Goal: Information Seeking & Learning: Understand process/instructions

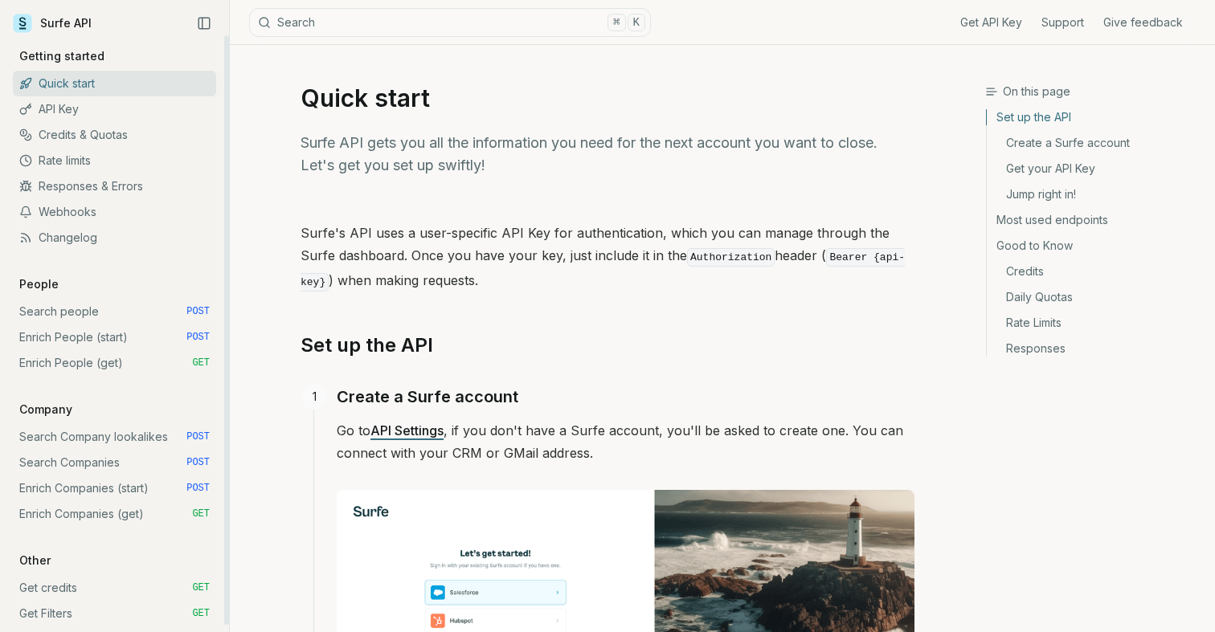
click at [92, 310] on link "Search people POST" at bounding box center [114, 312] width 203 height 26
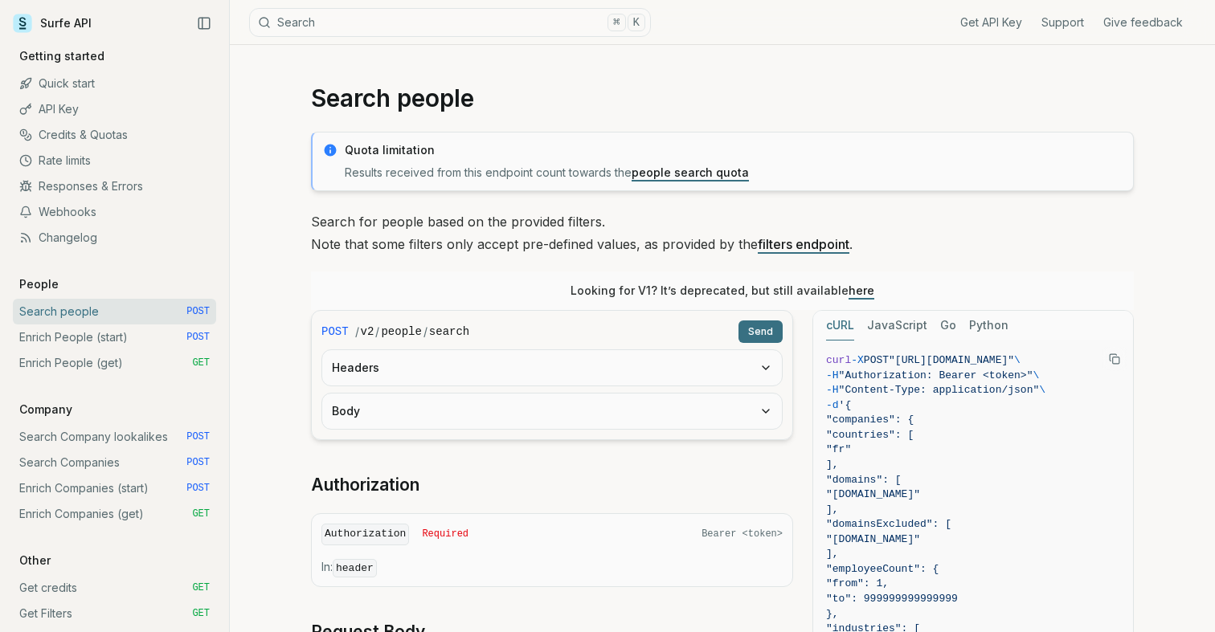
click at [852, 293] on link "here" at bounding box center [862, 291] width 26 height 14
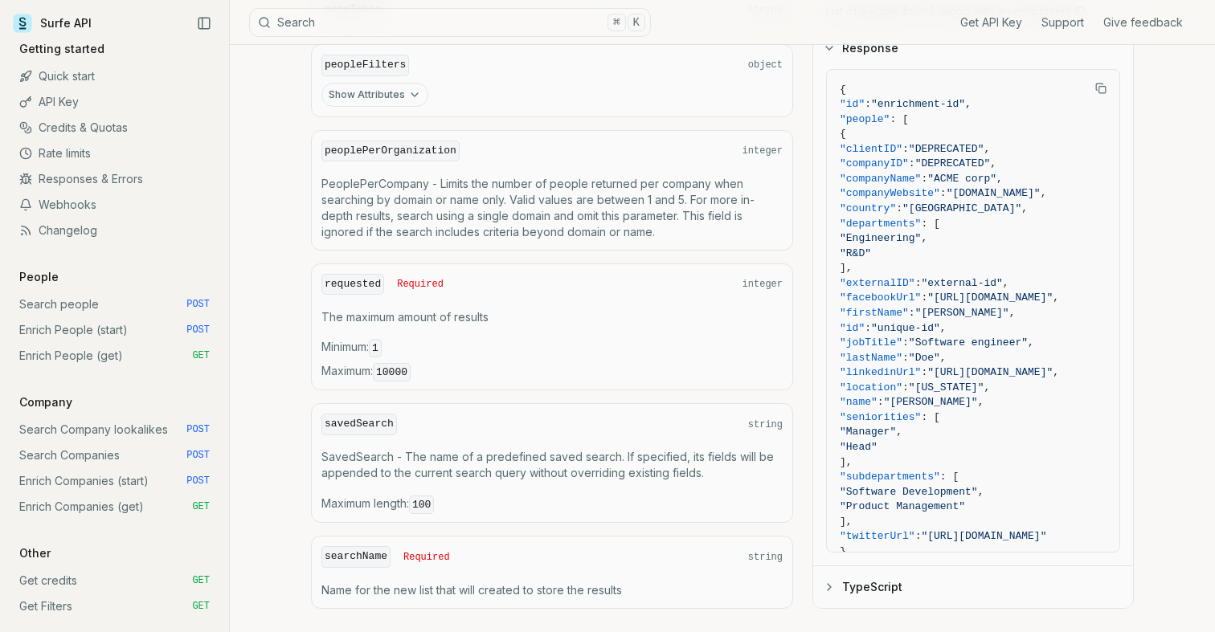
scroll to position [1204, 0]
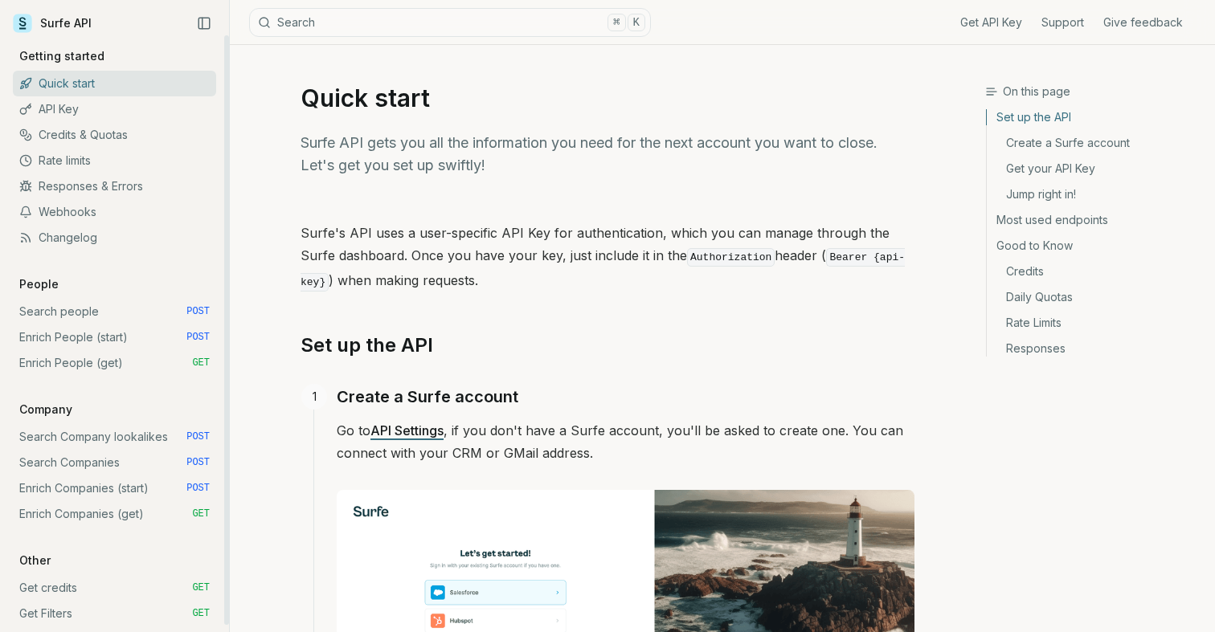
click at [113, 320] on link "Search people POST" at bounding box center [114, 312] width 203 height 26
